Goal: Task Accomplishment & Management: Complete application form

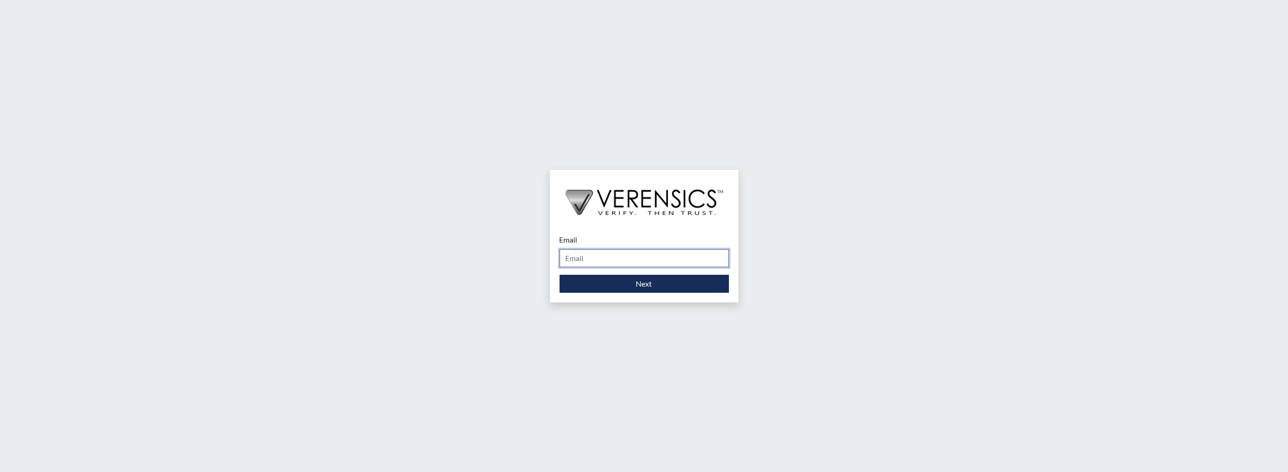
click at [601, 254] on input "Email" at bounding box center [644, 258] width 169 height 18
type input "[PERSON_NAME][EMAIL_ADDRESS][DOMAIN_NAME]"
click at [610, 281] on button "Next" at bounding box center [644, 284] width 169 height 18
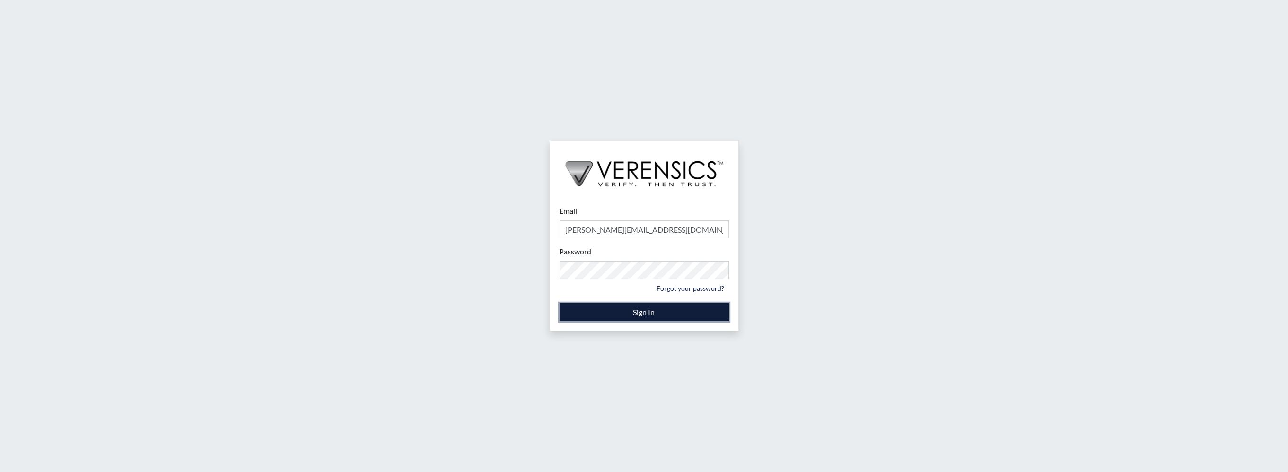
click at [670, 310] on button "Sign In" at bounding box center [644, 312] width 169 height 18
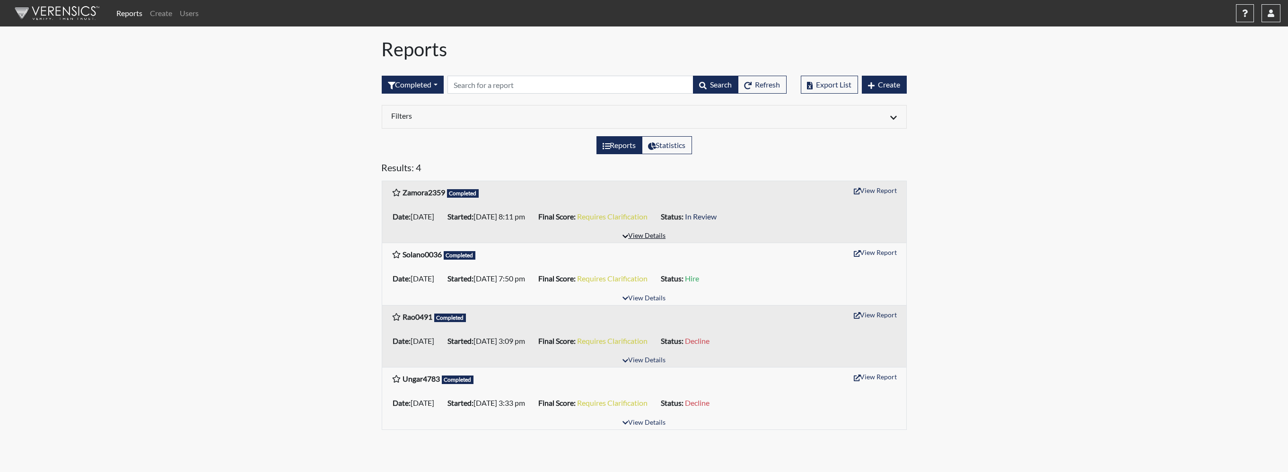
click at [647, 233] on button "View Details" at bounding box center [644, 236] width 52 height 13
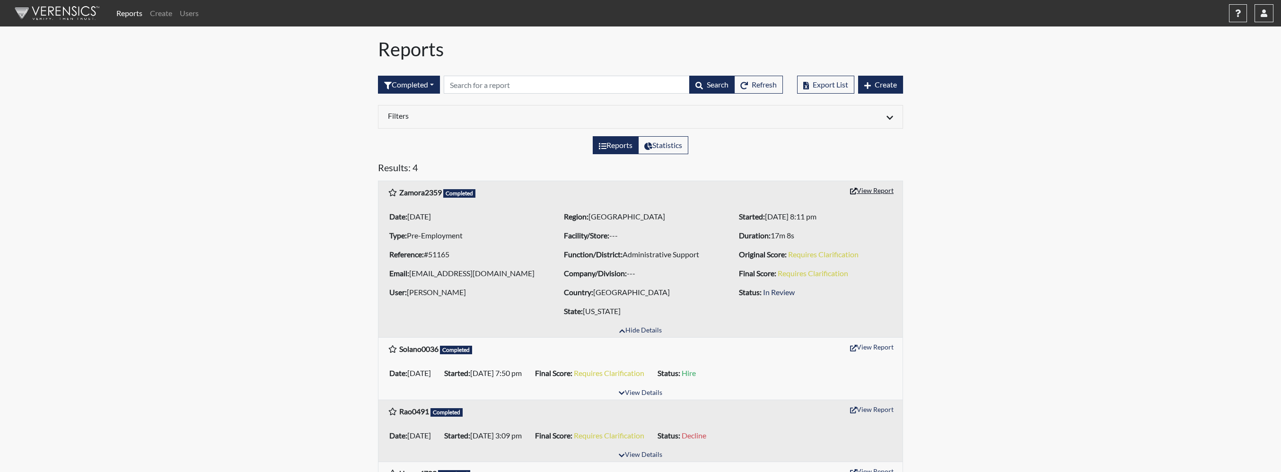
click at [859, 190] on button "View Report" at bounding box center [872, 190] width 52 height 15
click at [415, 84] on button "Completed" at bounding box center [409, 85] width 62 height 18
click at [404, 120] on button "Created" at bounding box center [415, 121] width 75 height 15
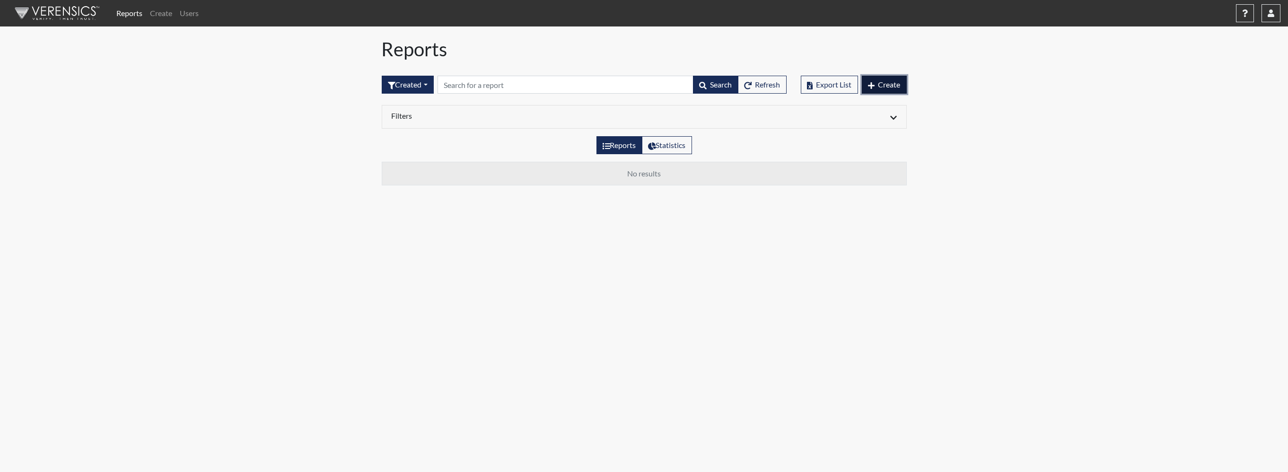
click at [874, 80] on button "Create" at bounding box center [884, 85] width 45 height 18
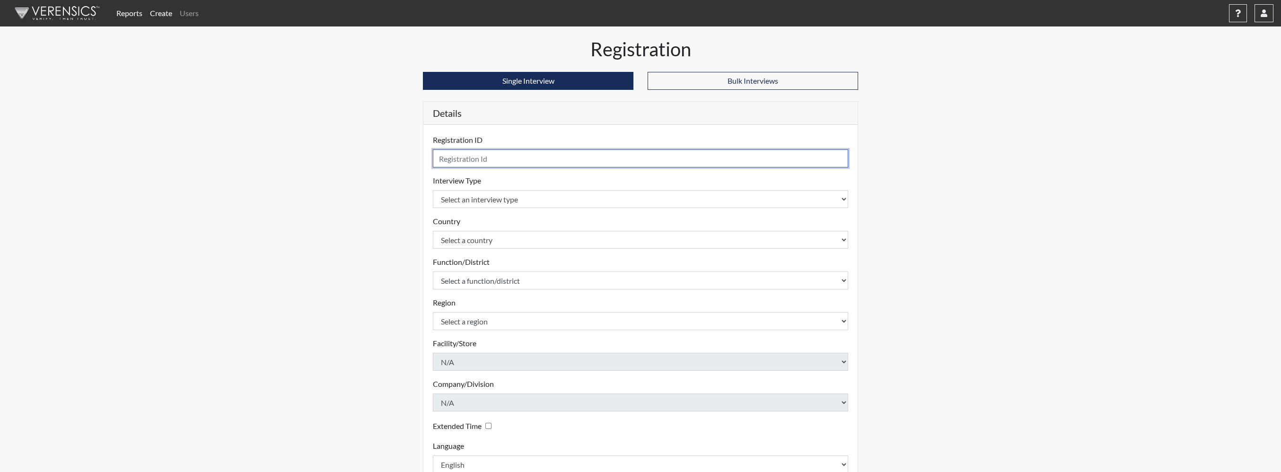
click at [517, 162] on input "text" at bounding box center [640, 158] width 415 height 18
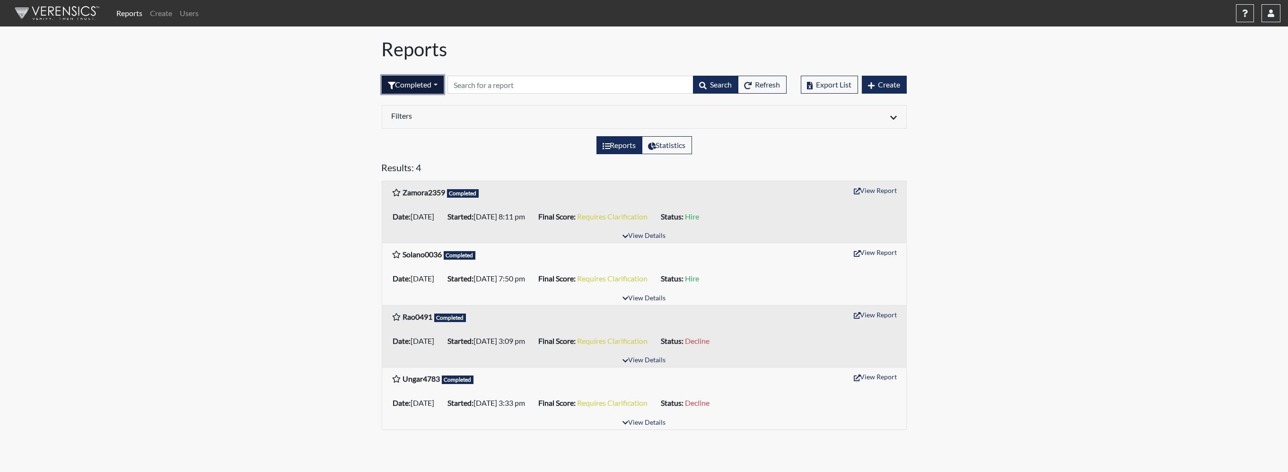
click at [438, 85] on button "Completed" at bounding box center [413, 85] width 62 height 18
click at [408, 184] on button "Completed" at bounding box center [419, 181] width 75 height 15
click at [884, 187] on button "View Report" at bounding box center [876, 190] width 52 height 15
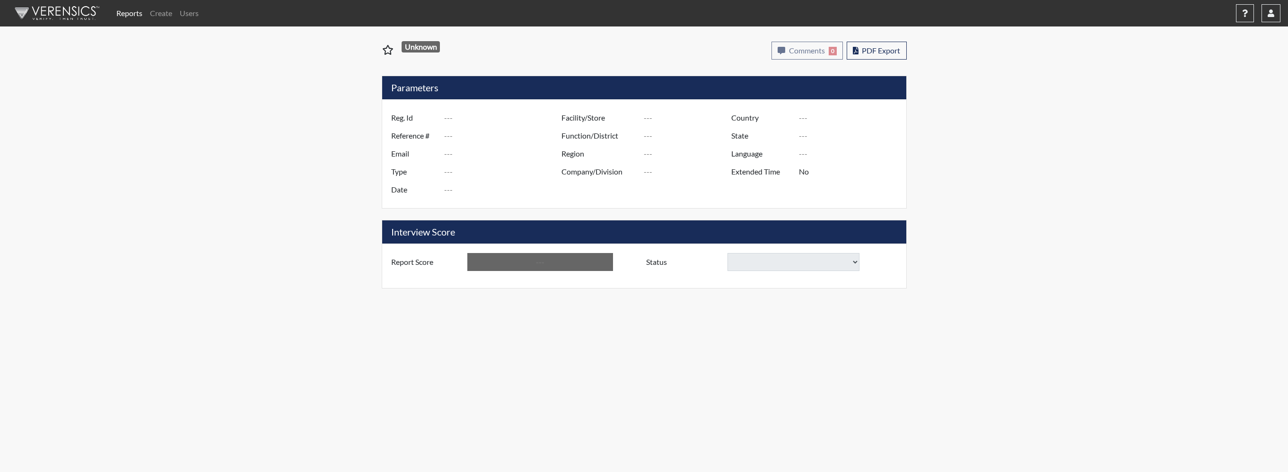
type input "Zamora2359"
type input "51165"
type input "[EMAIL_ADDRESS][DOMAIN_NAME]"
type input "Pre-Employment"
type input "[DATE]"
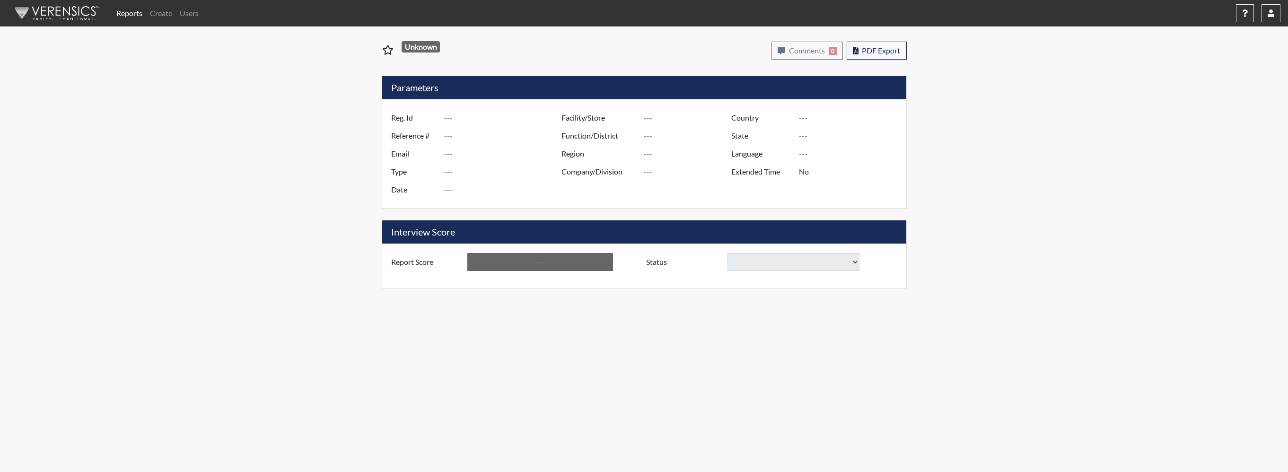
type input "Administrative Support"
type input "[GEOGRAPHIC_DATA]"
type input "[US_STATE]"
type input "English"
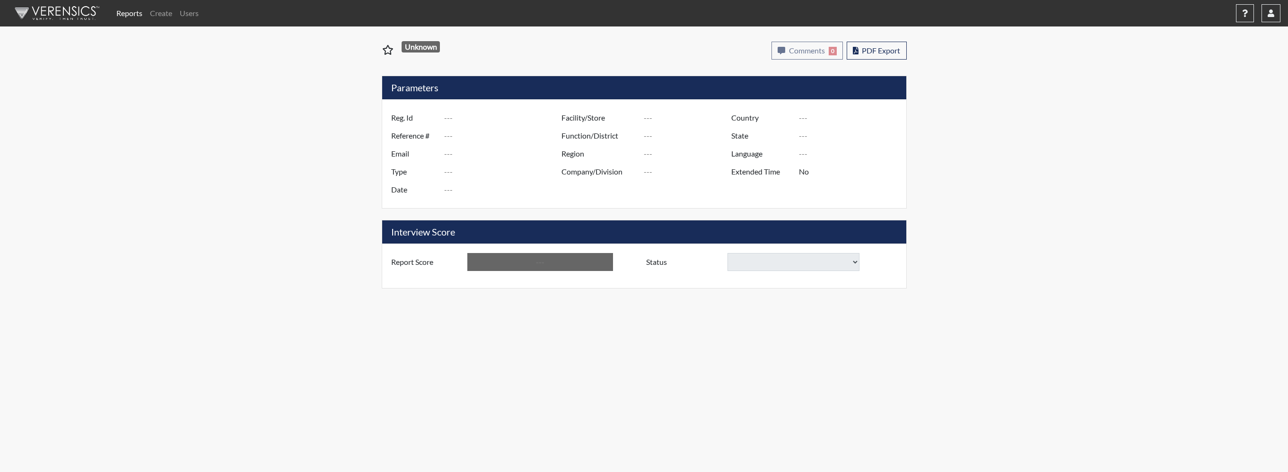
type input "Requires Clarification"
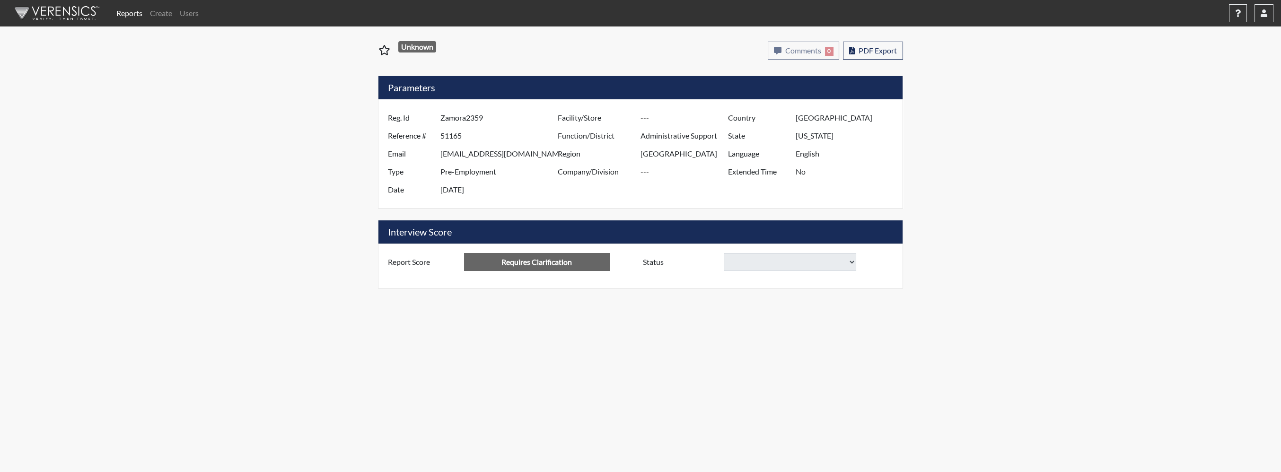
select select
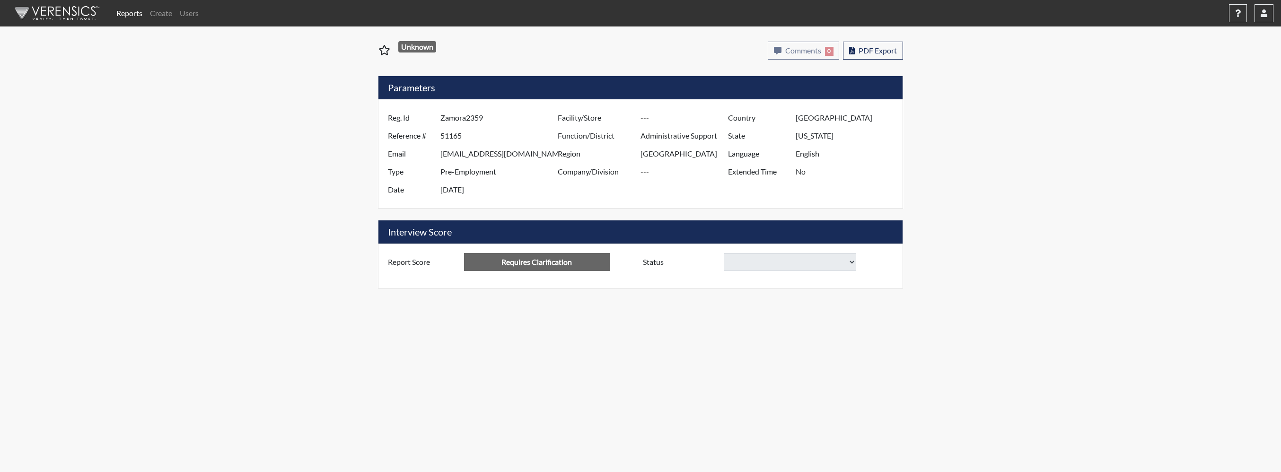
select select
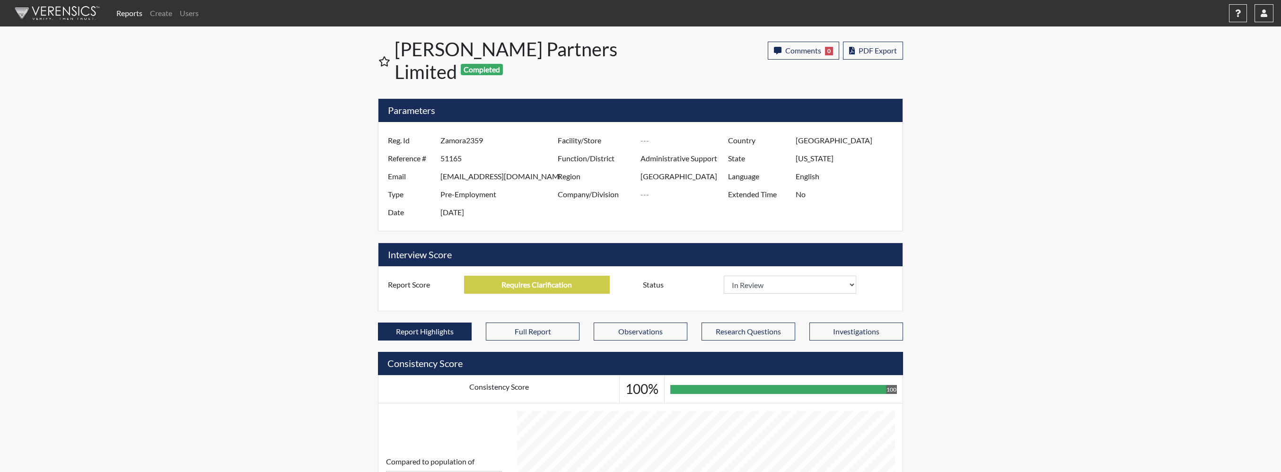
scroll to position [157, 393]
click at [792, 276] on select "In Review Hire Decline" at bounding box center [790, 285] width 132 height 18
select select "hire"
select select
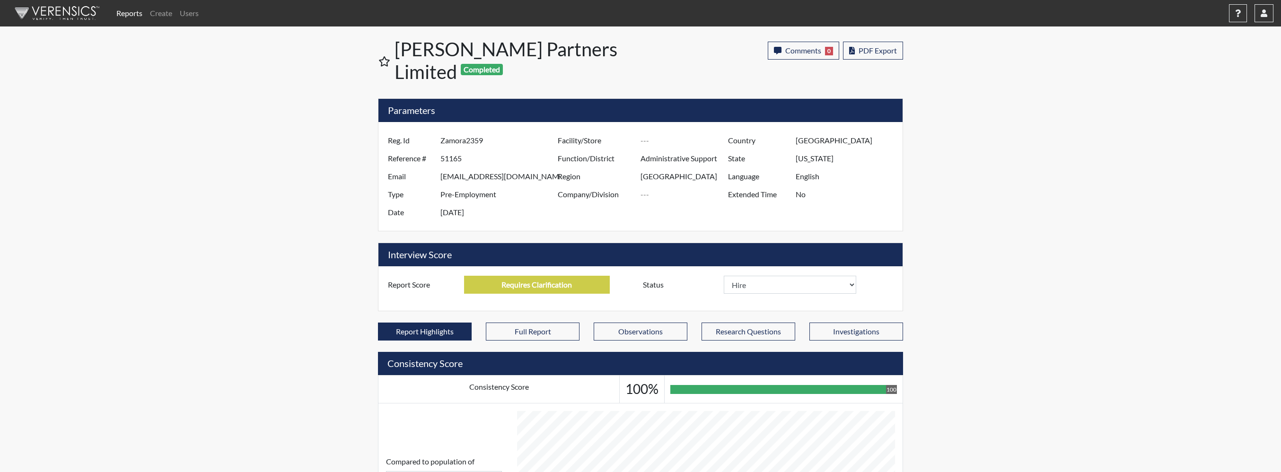
select select
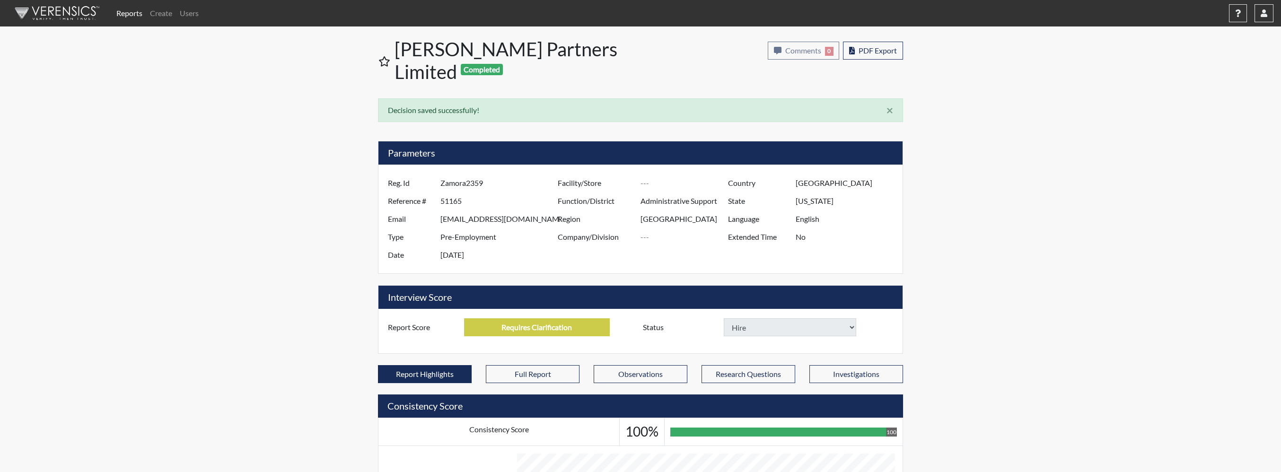
select select
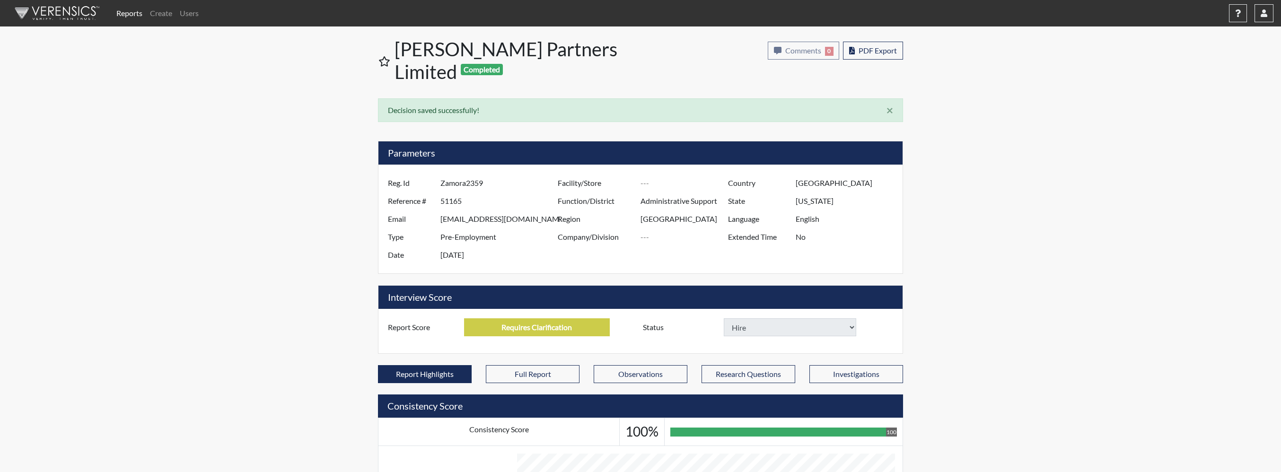
select select
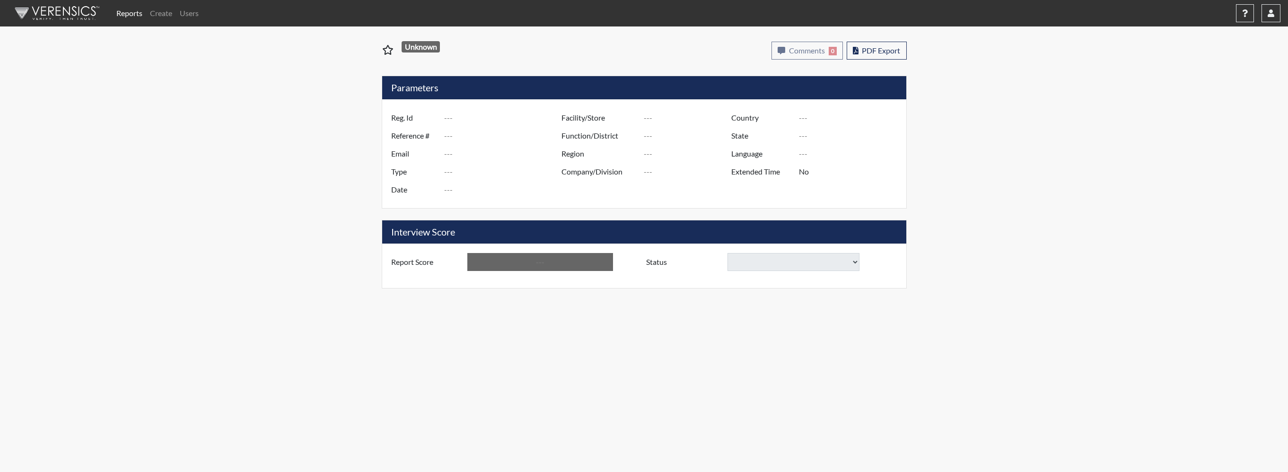
type input "Zamora2359"
type input "51165"
type input "[EMAIL_ADDRESS][DOMAIN_NAME]"
type input "Pre-Employment"
type input "[DATE]"
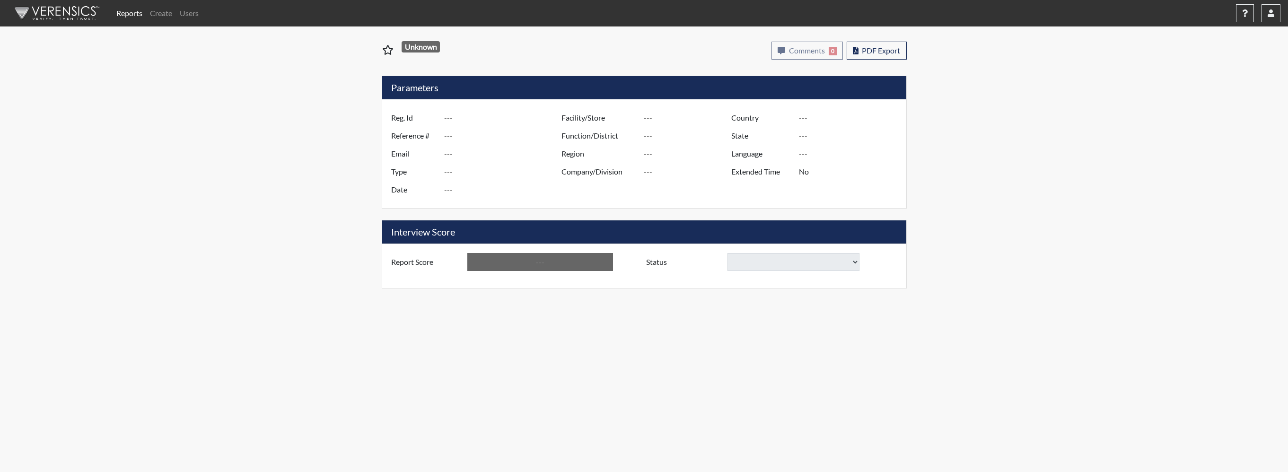
type input "Administrative Support"
type input "[GEOGRAPHIC_DATA]"
type input "[US_STATE]"
type input "English"
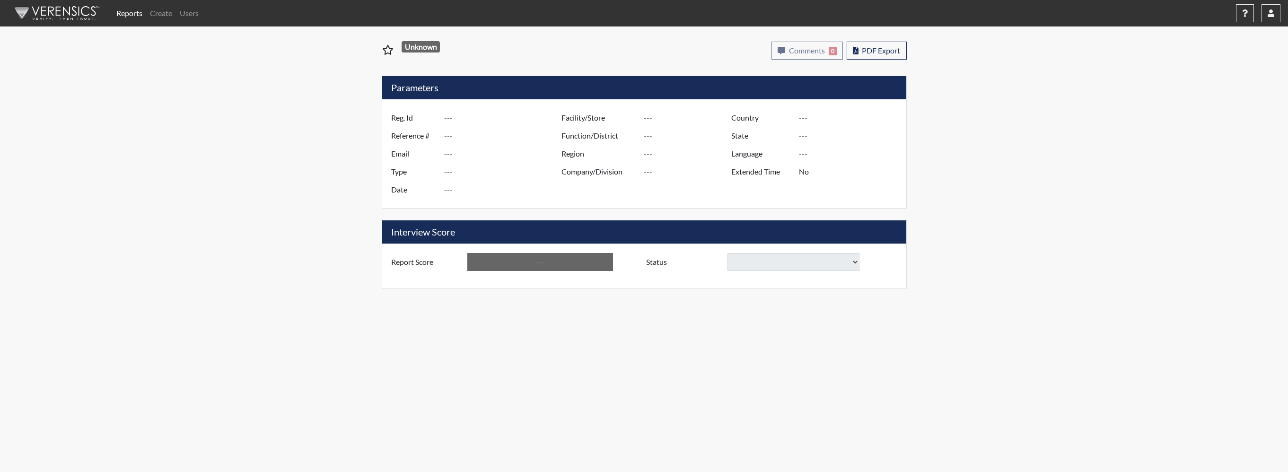
type input "Requires Clarification"
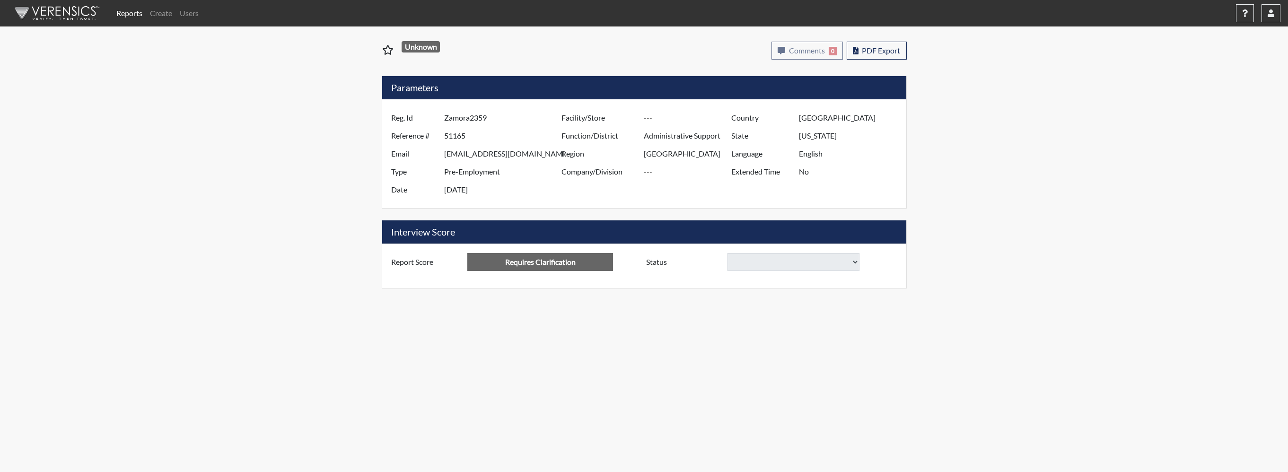
select select "hire"
select select
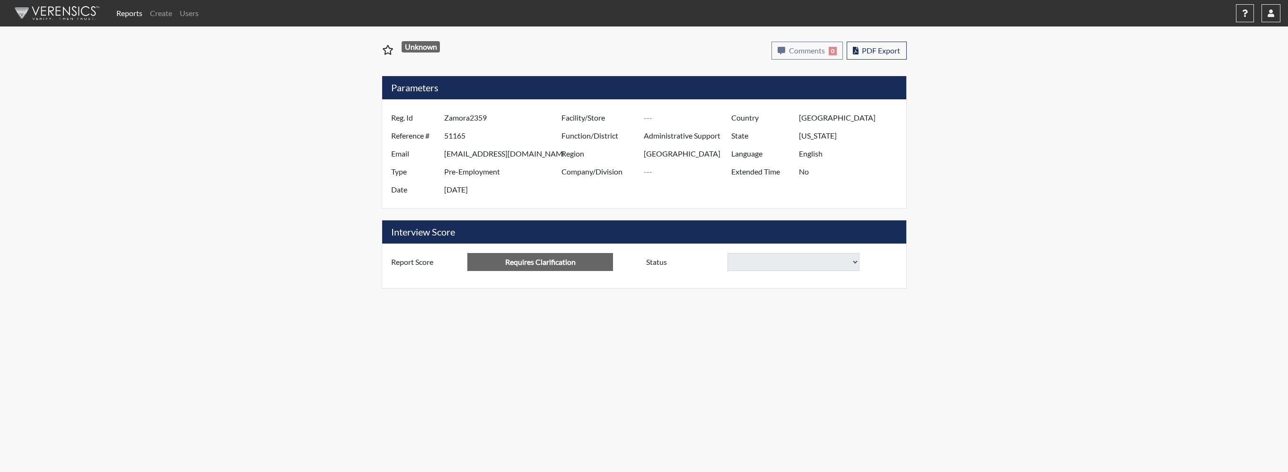
select select
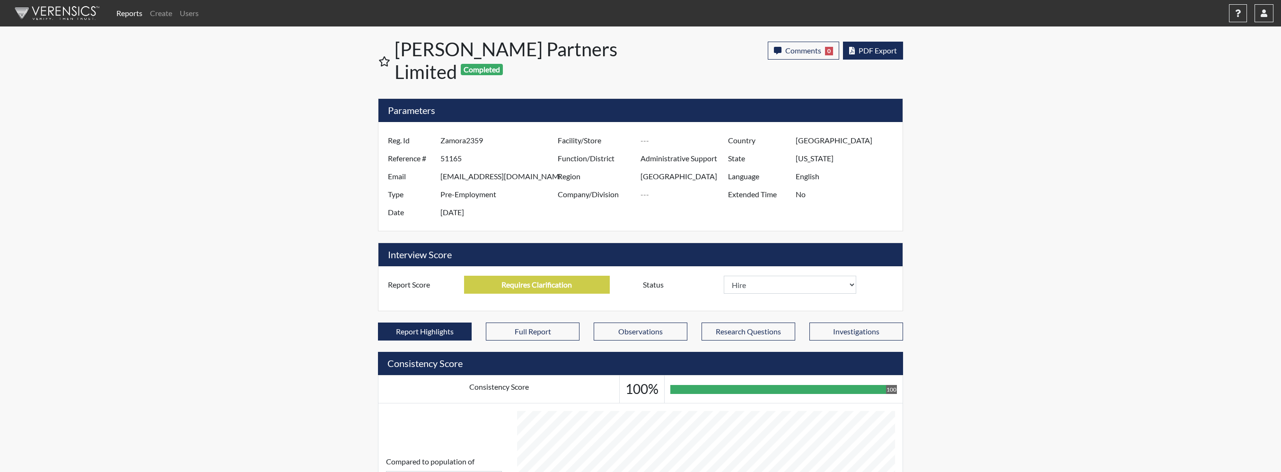
scroll to position [157, 393]
click at [872, 49] on span "PDF Export" at bounding box center [878, 50] width 38 height 9
click at [132, 13] on link "Reports" at bounding box center [130, 13] width 34 height 19
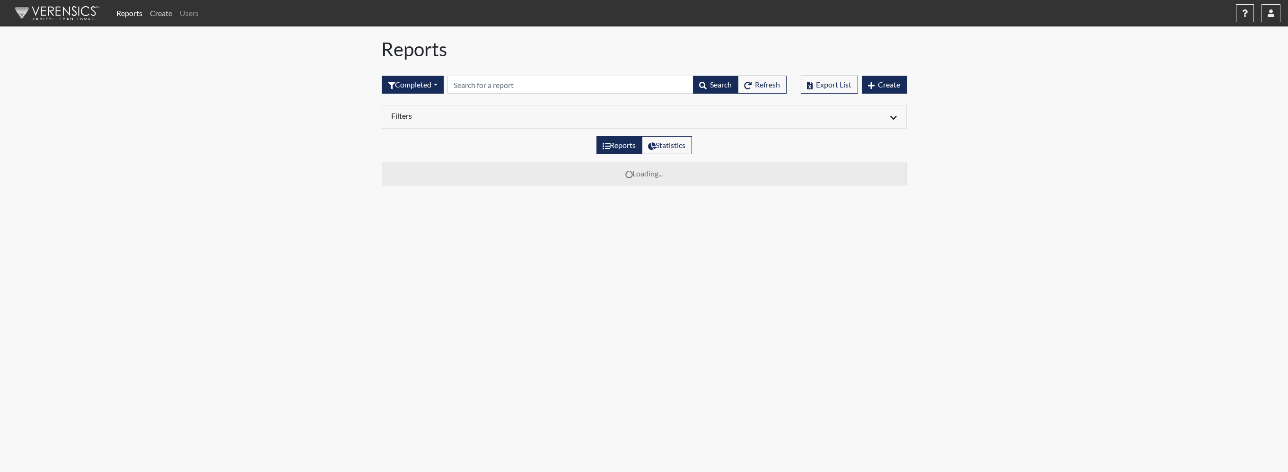
click at [161, 11] on link "Create" at bounding box center [161, 13] width 30 height 19
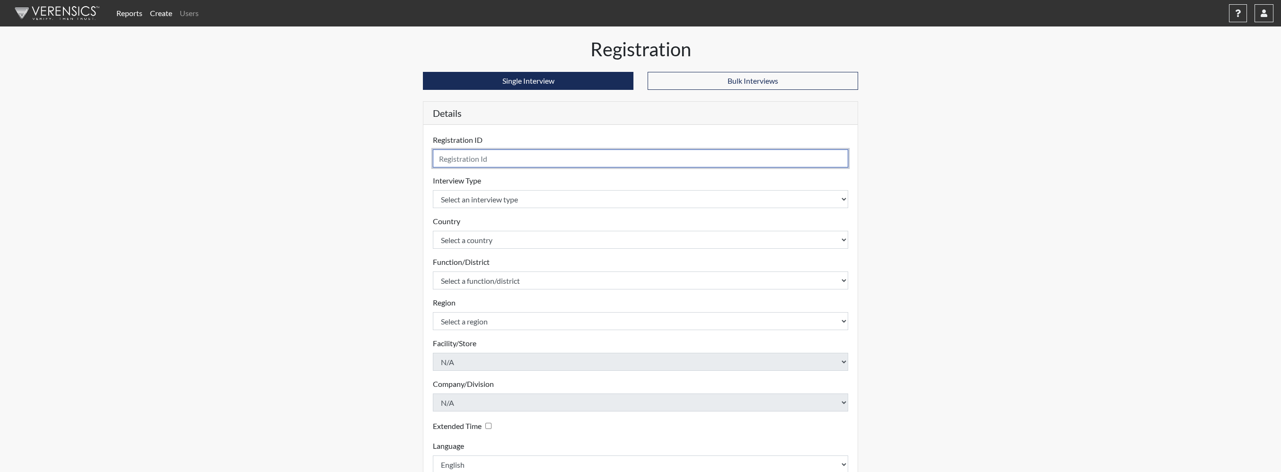
click at [489, 157] on input "text" at bounding box center [640, 158] width 415 height 18
type input "Murphy1686"
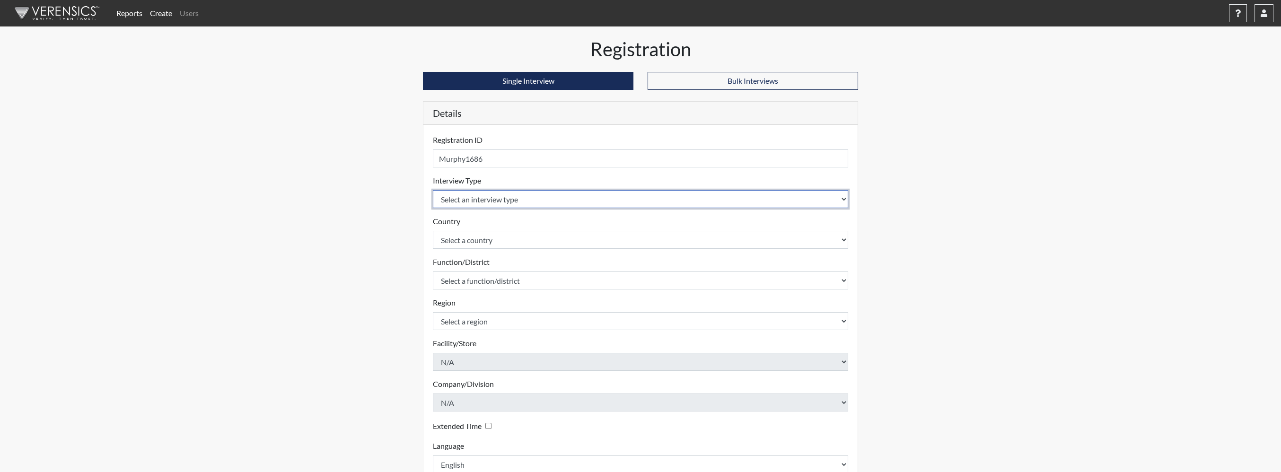
click at [523, 202] on select "Select an interview type Pre-Employment" at bounding box center [640, 199] width 415 height 18
select select "c2470aee-a530-11ea-a930-026c882af335"
click at [433, 190] on select "Select an interview type Pre-Employment" at bounding box center [640, 199] width 415 height 18
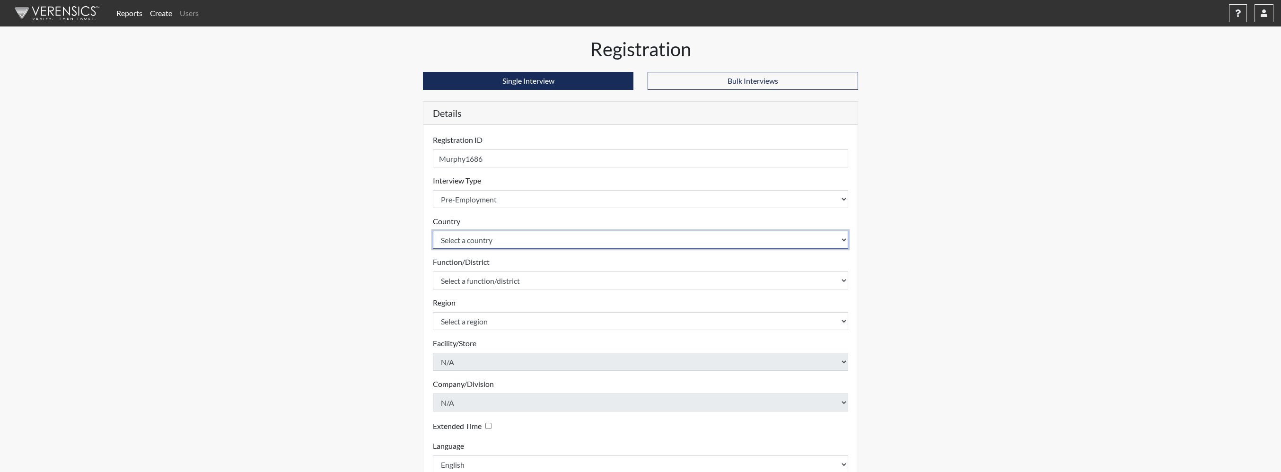
click at [464, 243] on select "Select a country United States Mexico" at bounding box center [640, 240] width 415 height 18
select select "united-states-of-america"
click at [433, 231] on select "Select a country United States Mexico" at bounding box center [640, 240] width 415 height 18
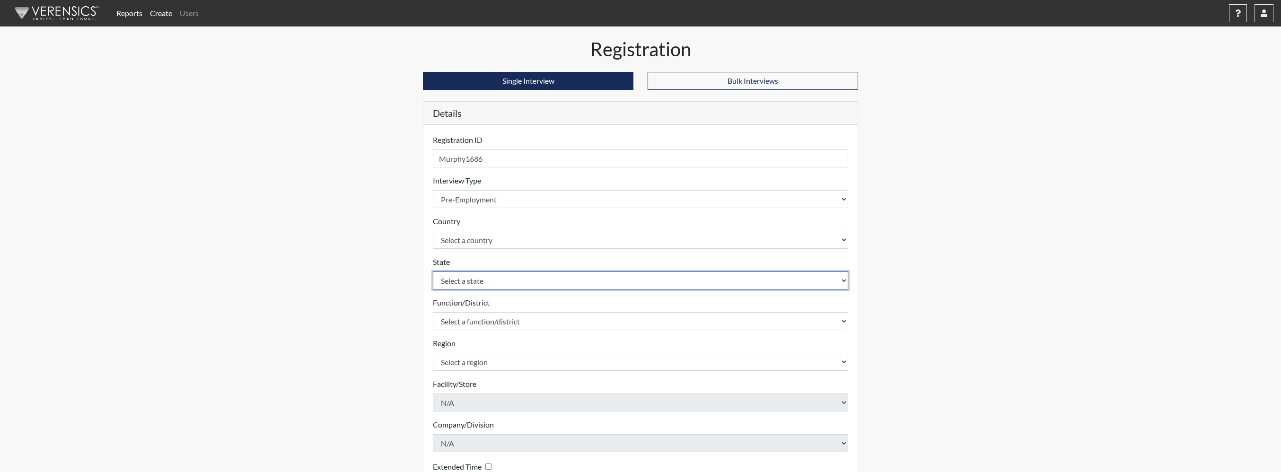
click at [458, 278] on select "Select a state Alabama Alaska Arizona Arkansas California Colorado Connecticut …" at bounding box center [640, 281] width 415 height 18
select select "OH"
click at [433, 272] on select "Select a state Alabama Alaska Arizona Arkansas California Colorado Connecticut …" at bounding box center [640, 281] width 415 height 18
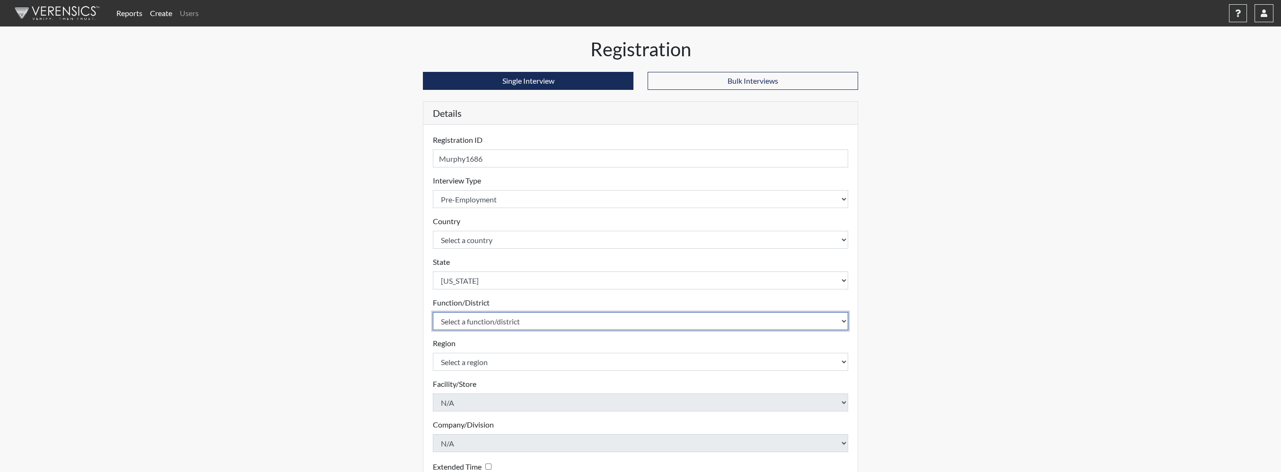
click at [462, 323] on select "Select a function/district Administrative Support Consultant / Operations Profe…" at bounding box center [640, 321] width 415 height 18
select select "7a537810-4314-46eb-8ed0-bc5f3f0d908e"
click at [433, 312] on select "Select a function/district Administrative Support Consultant / Operations Profe…" at bounding box center [640, 321] width 415 height 18
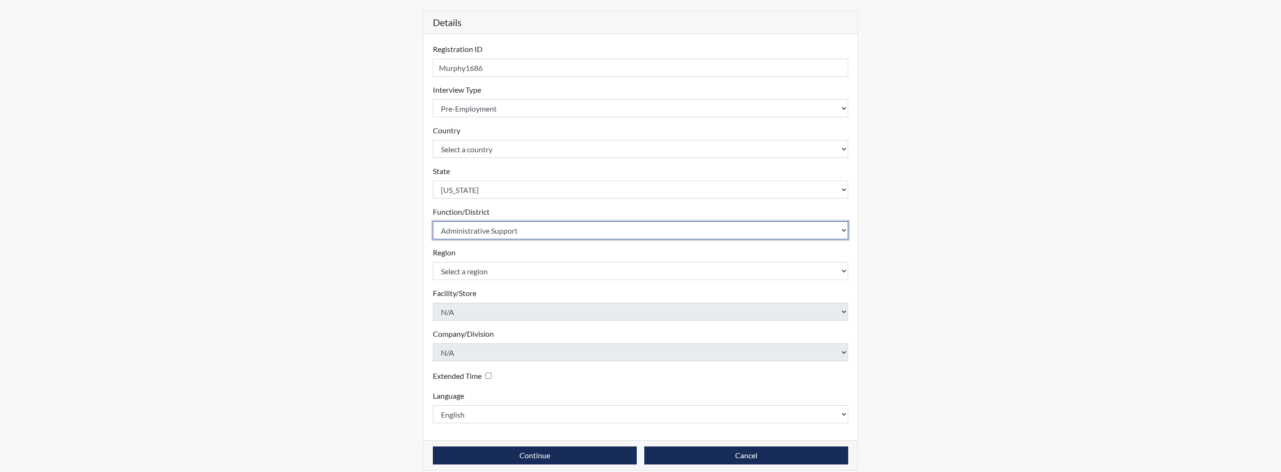
scroll to position [100, 0]
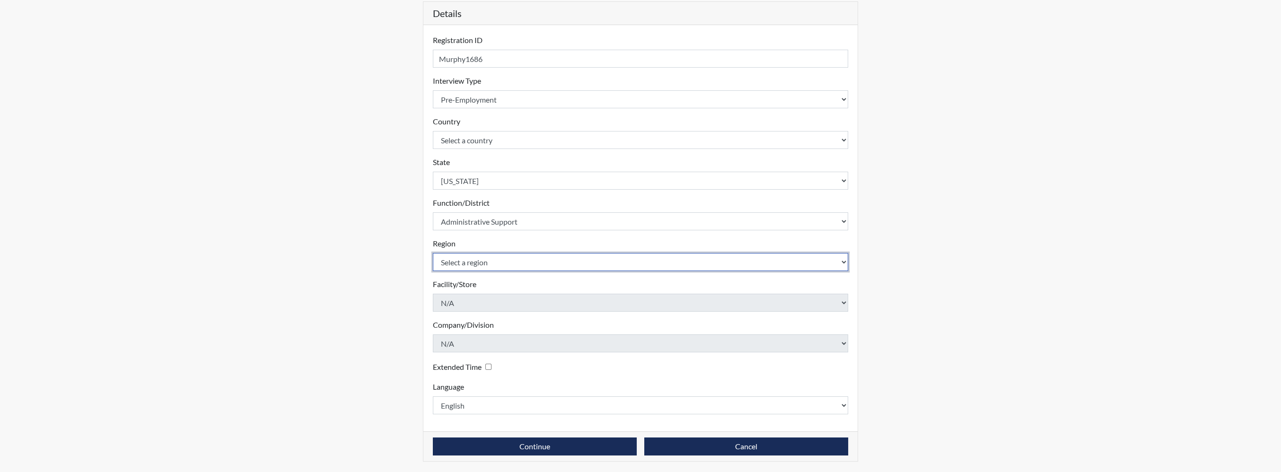
click at [489, 262] on select "Select a region Columbus Houston" at bounding box center [640, 262] width 415 height 18
select select "efa6252e-4d4c-40b9-a469-5f074cabf864"
click at [433, 253] on select "Select a region Columbus Houston" at bounding box center [640, 262] width 415 height 18
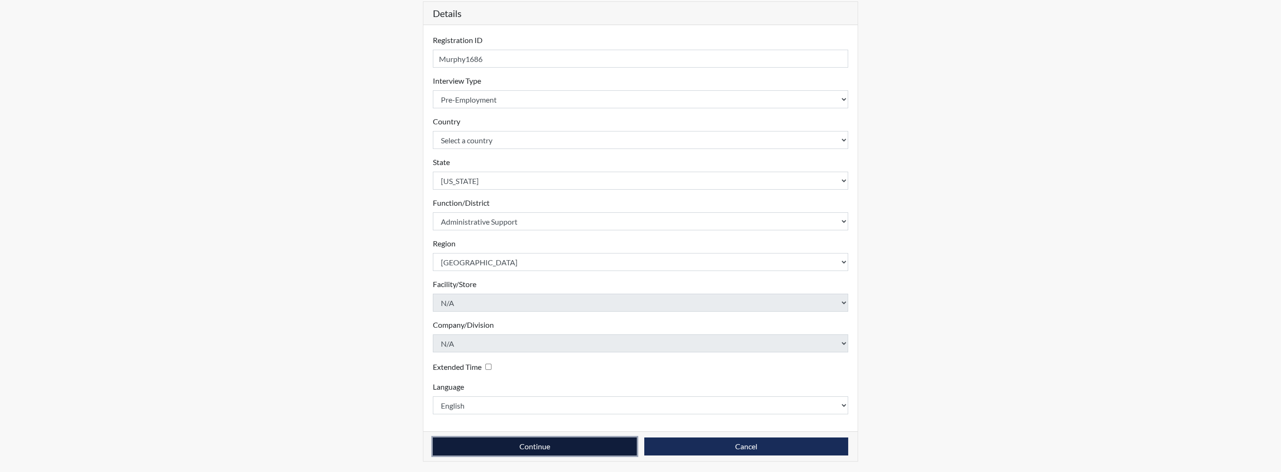
click at [551, 447] on button "Continue" at bounding box center [535, 447] width 204 height 18
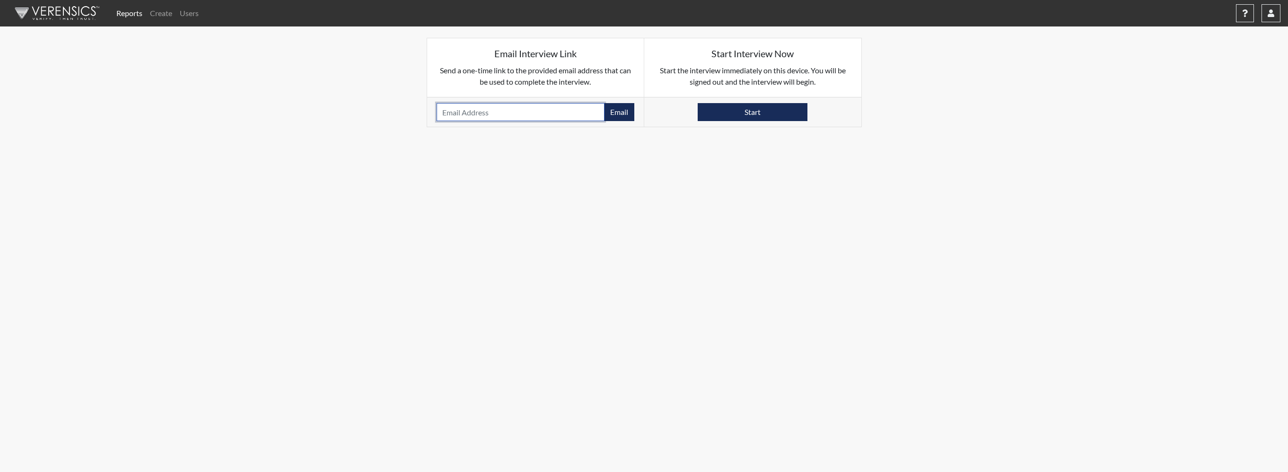
click at [472, 111] on input "email" at bounding box center [521, 112] width 168 height 18
click at [454, 114] on input "email" at bounding box center [521, 112] width 168 height 18
paste input "hrsmtx@gmail.com"
type input "hrsmtx@gmail.com"
click at [642, 147] on body "Reports Create Users Help Center × Verensics Best Practices How to successfully…" at bounding box center [644, 236] width 1288 height 472
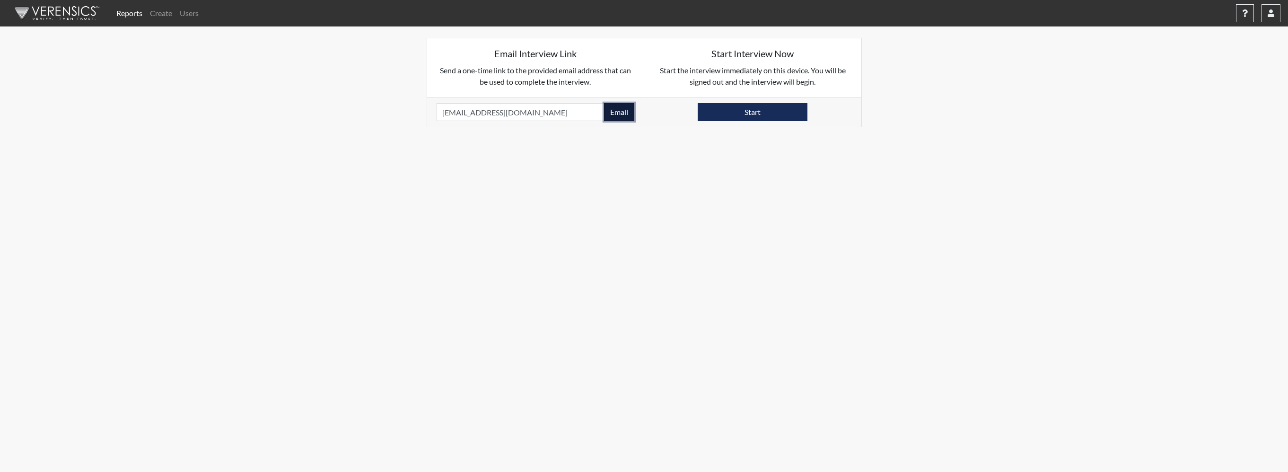
click at [618, 110] on button "Email" at bounding box center [619, 112] width 30 height 18
